Goal: Information Seeking & Learning: Learn about a topic

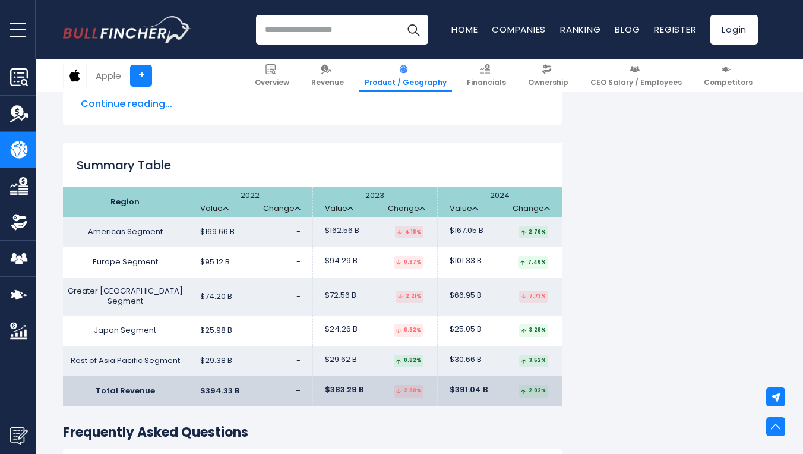
scroll to position [1821, 0]
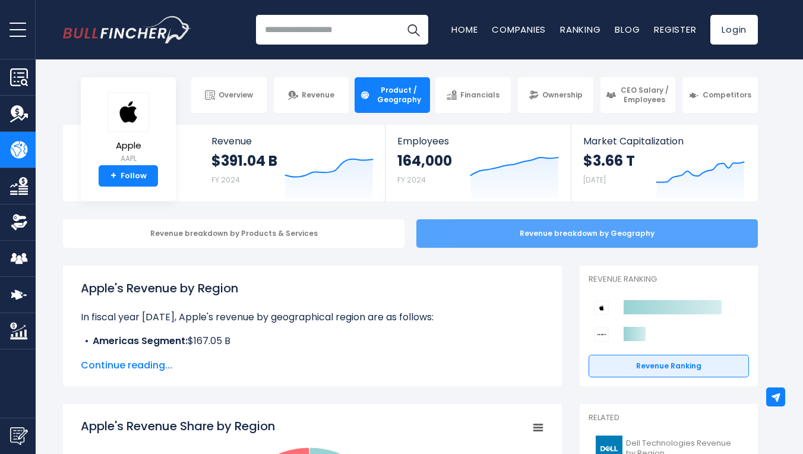
scroll to position [0, 0]
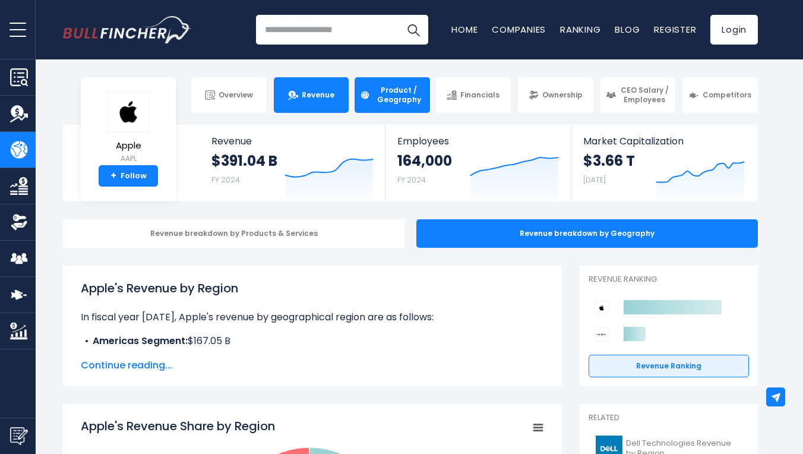
click at [306, 102] on link "Revenue" at bounding box center [311, 95] width 75 height 36
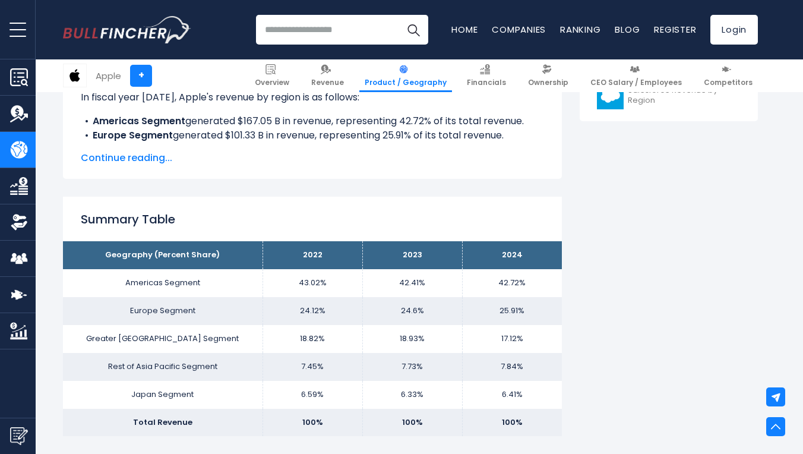
scroll to position [664, 0]
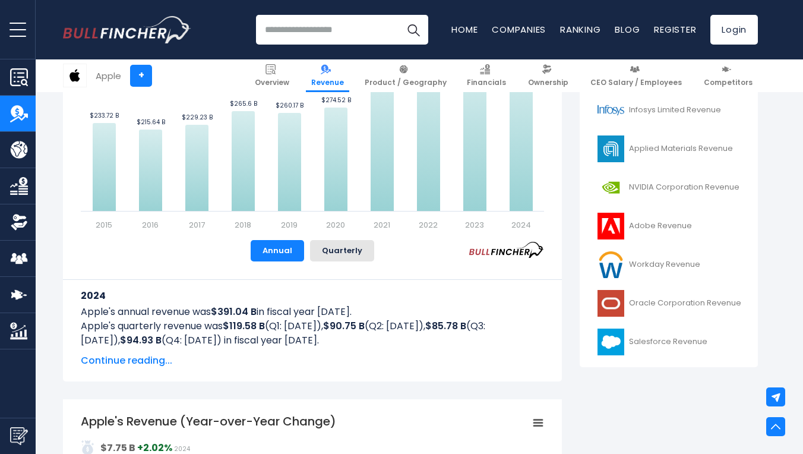
scroll to position [416, 0]
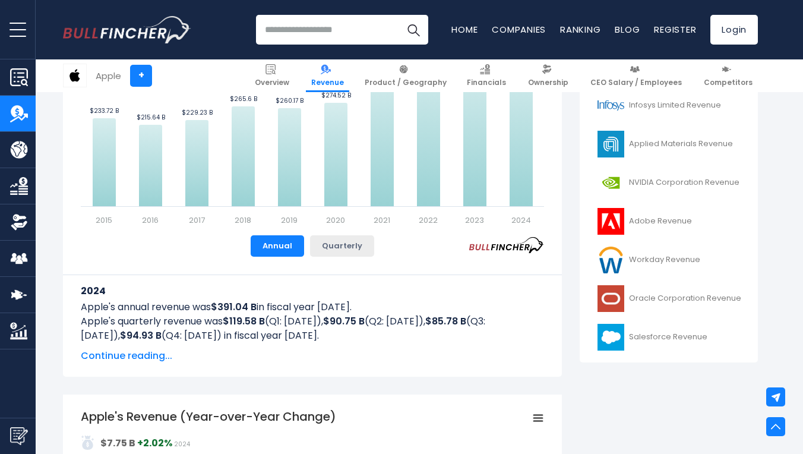
click at [362, 242] on button "Quarterly" at bounding box center [342, 245] width 64 height 21
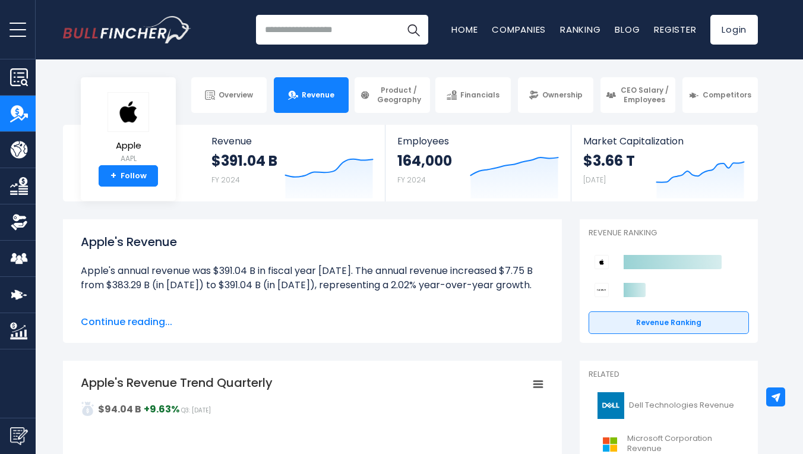
scroll to position [0, 0]
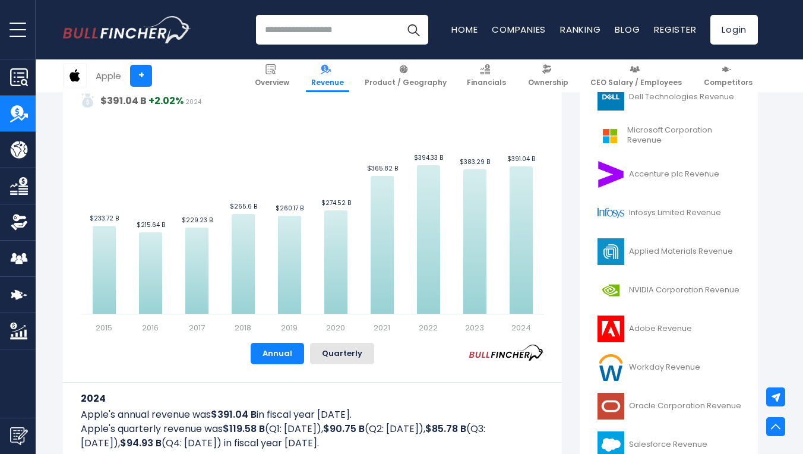
scroll to position [311, 0]
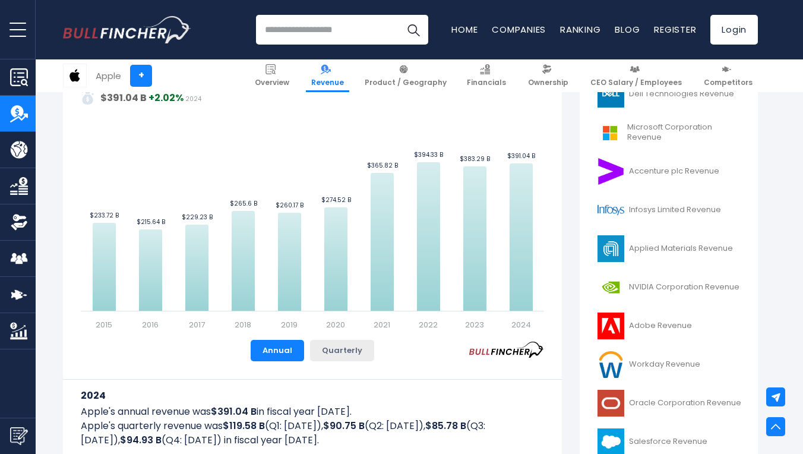
click at [341, 348] on button "Quarterly" at bounding box center [342, 350] width 64 height 21
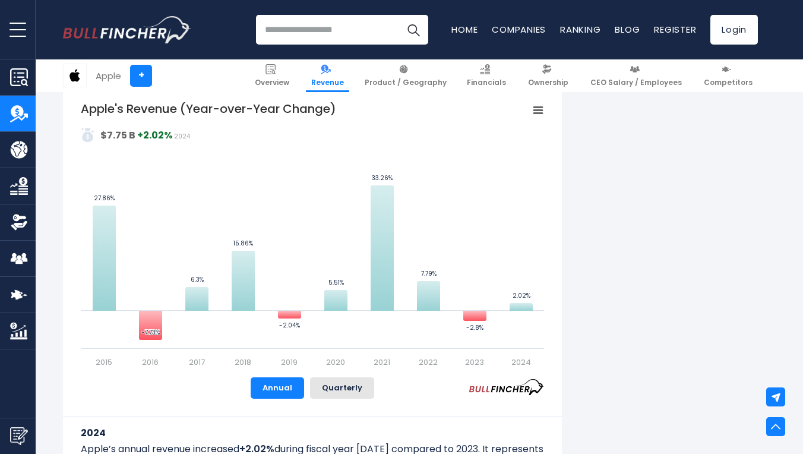
scroll to position [723, 0]
click at [351, 386] on button "Quarterly" at bounding box center [342, 387] width 64 height 21
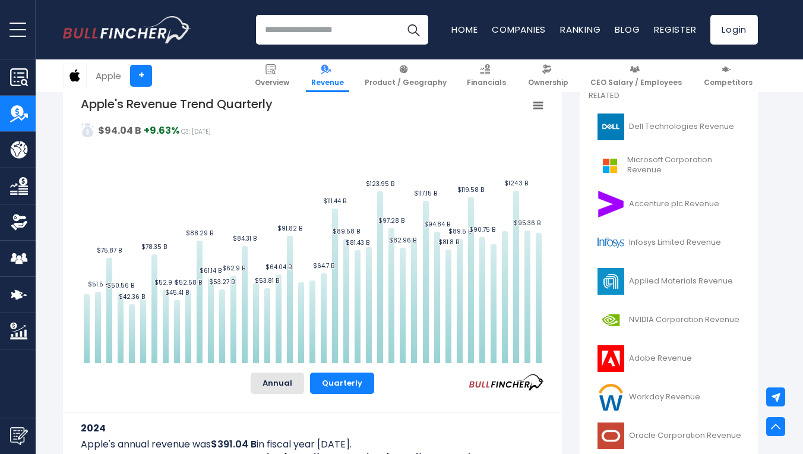
scroll to position [247, 0]
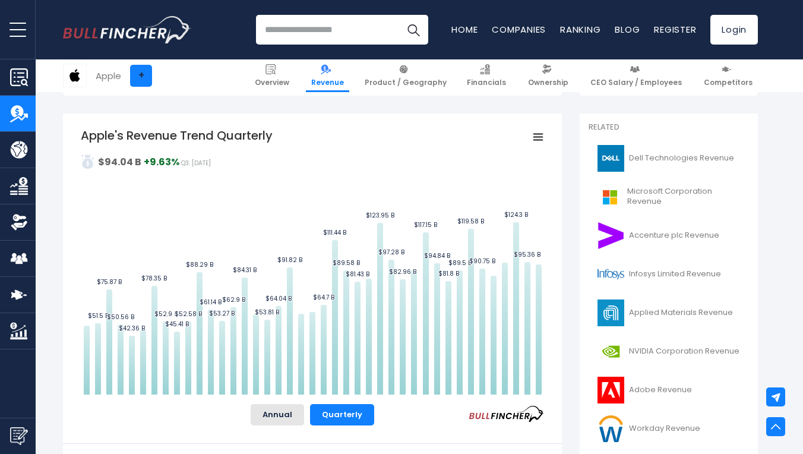
click at [143, 77] on link "+" at bounding box center [141, 76] width 22 height 22
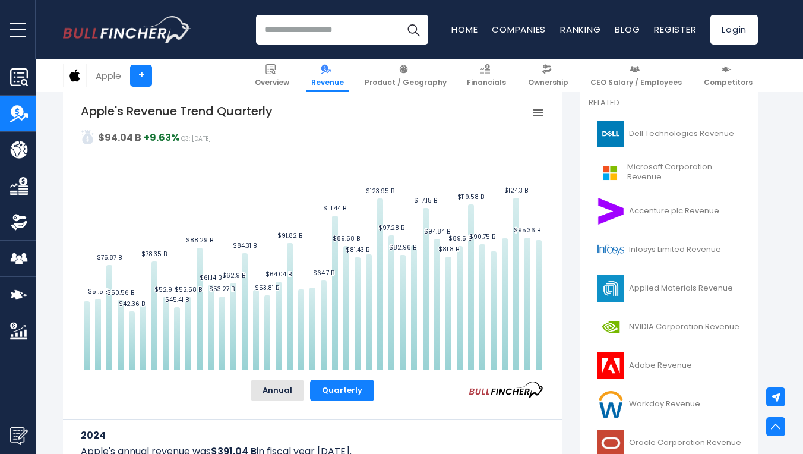
scroll to position [273, 0]
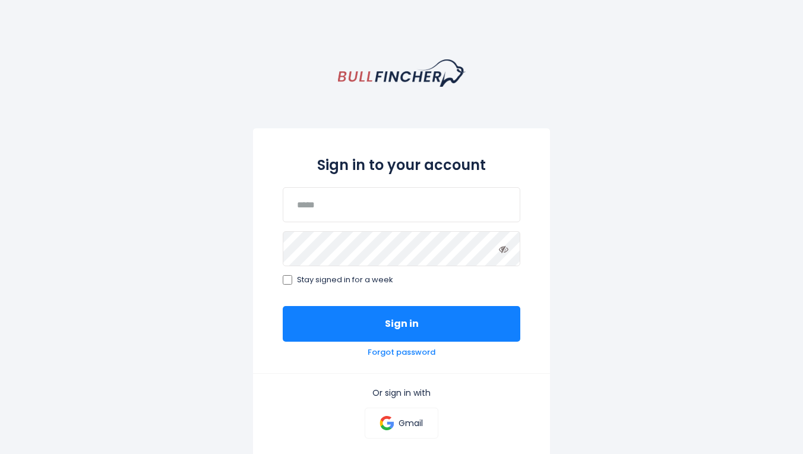
scroll to position [-1, 0]
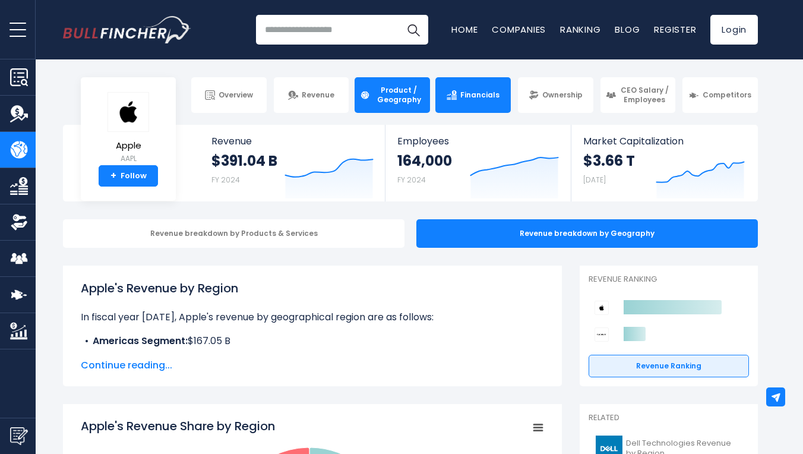
click at [470, 96] on span "Financials" at bounding box center [479, 95] width 39 height 10
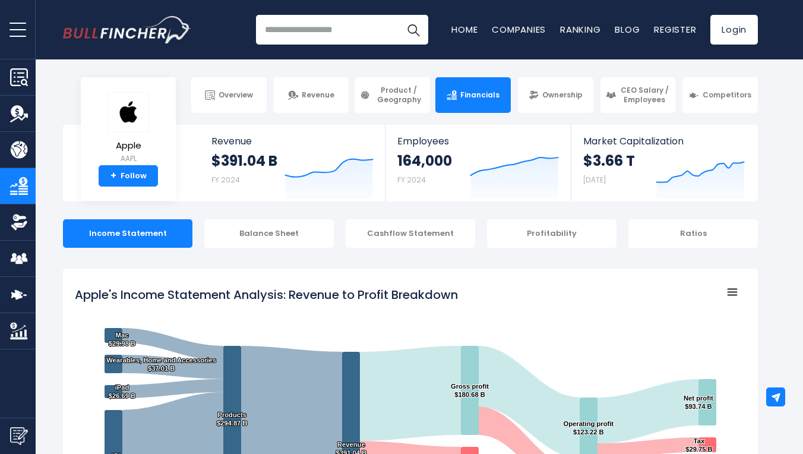
click at [548, 45] on div "Recent searches Trending searches Apple Overview Tesla Financials Home" at bounding box center [410, 29] width 695 height 59
